Goal: Information Seeking & Learning: Learn about a topic

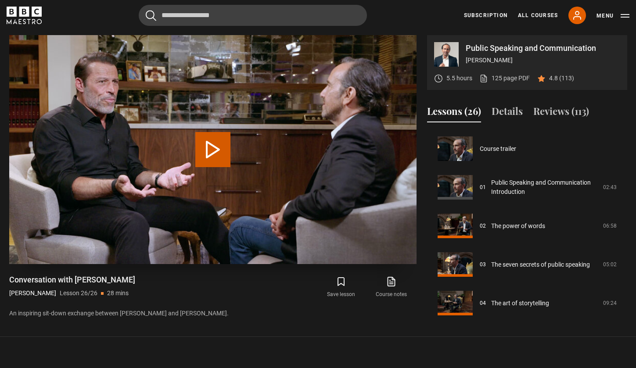
scroll to position [853, 0]
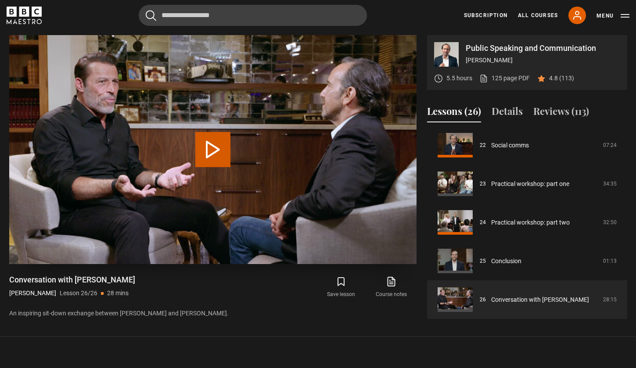
click at [212, 146] on button "Play Lesson Conversation with Tony Robbins" at bounding box center [212, 149] width 35 height 35
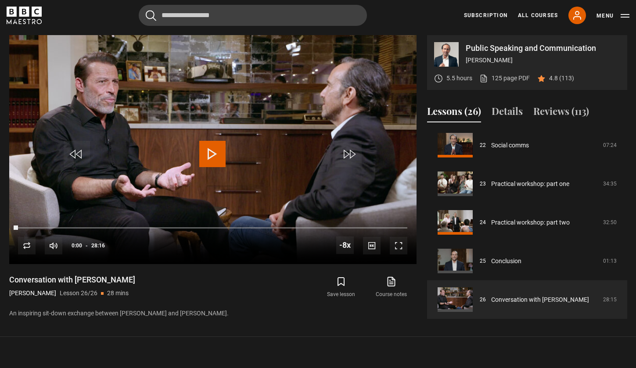
click at [34, 20] on icon "BBC Maestro" at bounding box center [24, 16] width 35 height 18
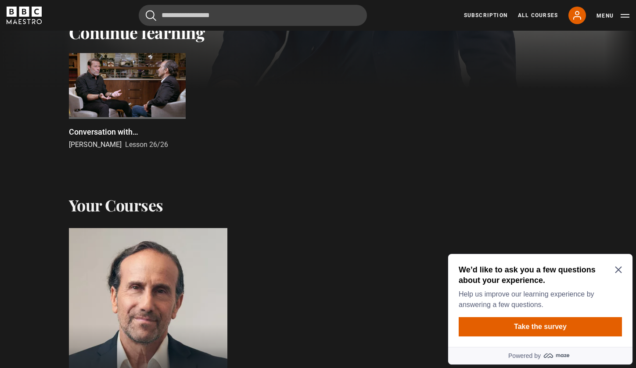
scroll to position [342, 0]
click at [152, 91] on div at bounding box center [127, 86] width 117 height 66
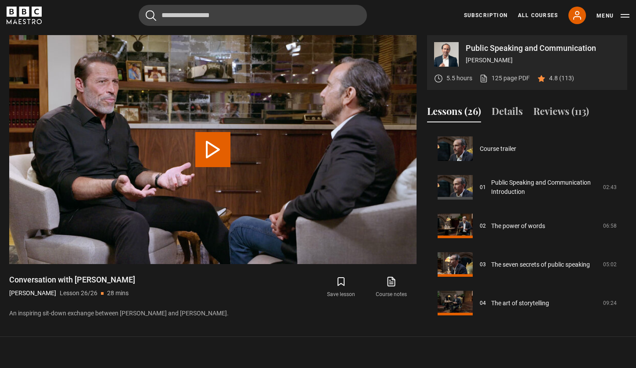
scroll to position [853, 0]
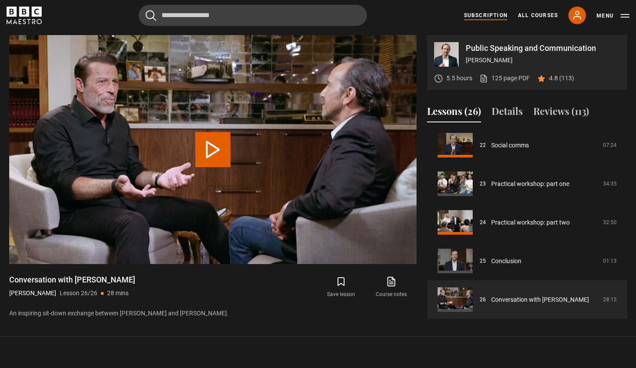
click at [500, 15] on link "Subscription" at bounding box center [485, 15] width 43 height 8
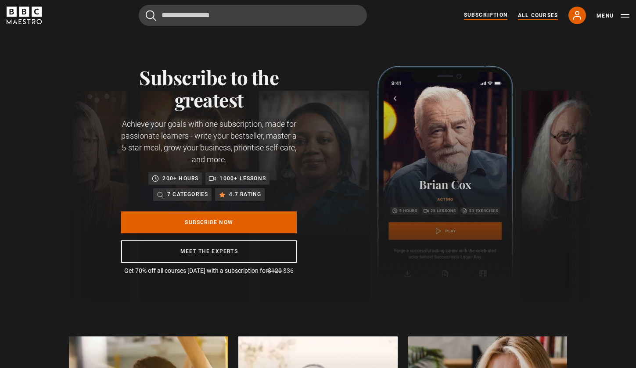
click at [536, 18] on link "All Courses" at bounding box center [538, 15] width 40 height 8
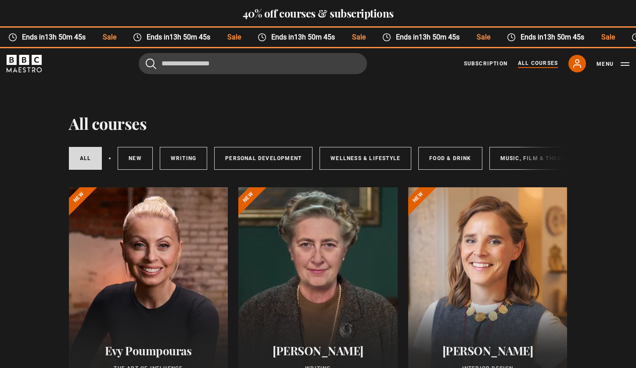
click at [94, 271] on div at bounding box center [148, 292] width 159 height 211
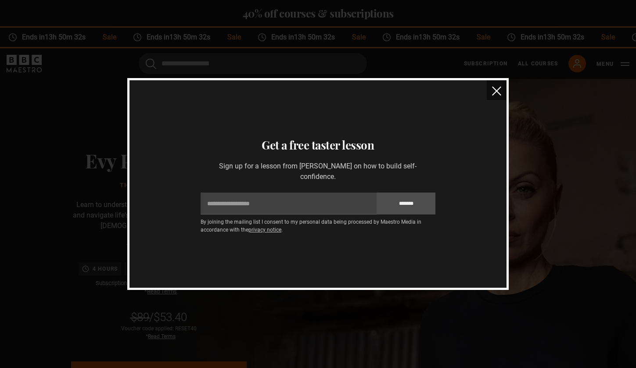
click at [500, 94] on img "close" at bounding box center [496, 90] width 9 height 9
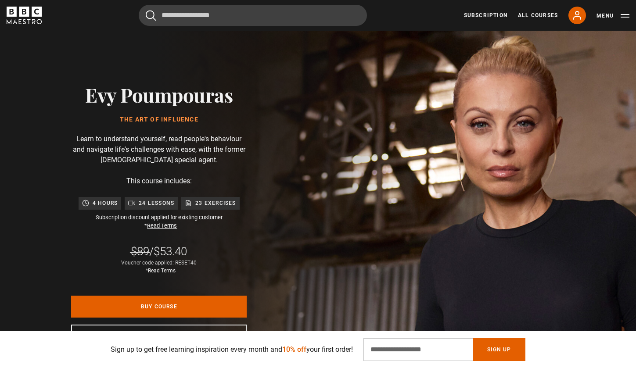
scroll to position [0, 920]
